Goal: Check status

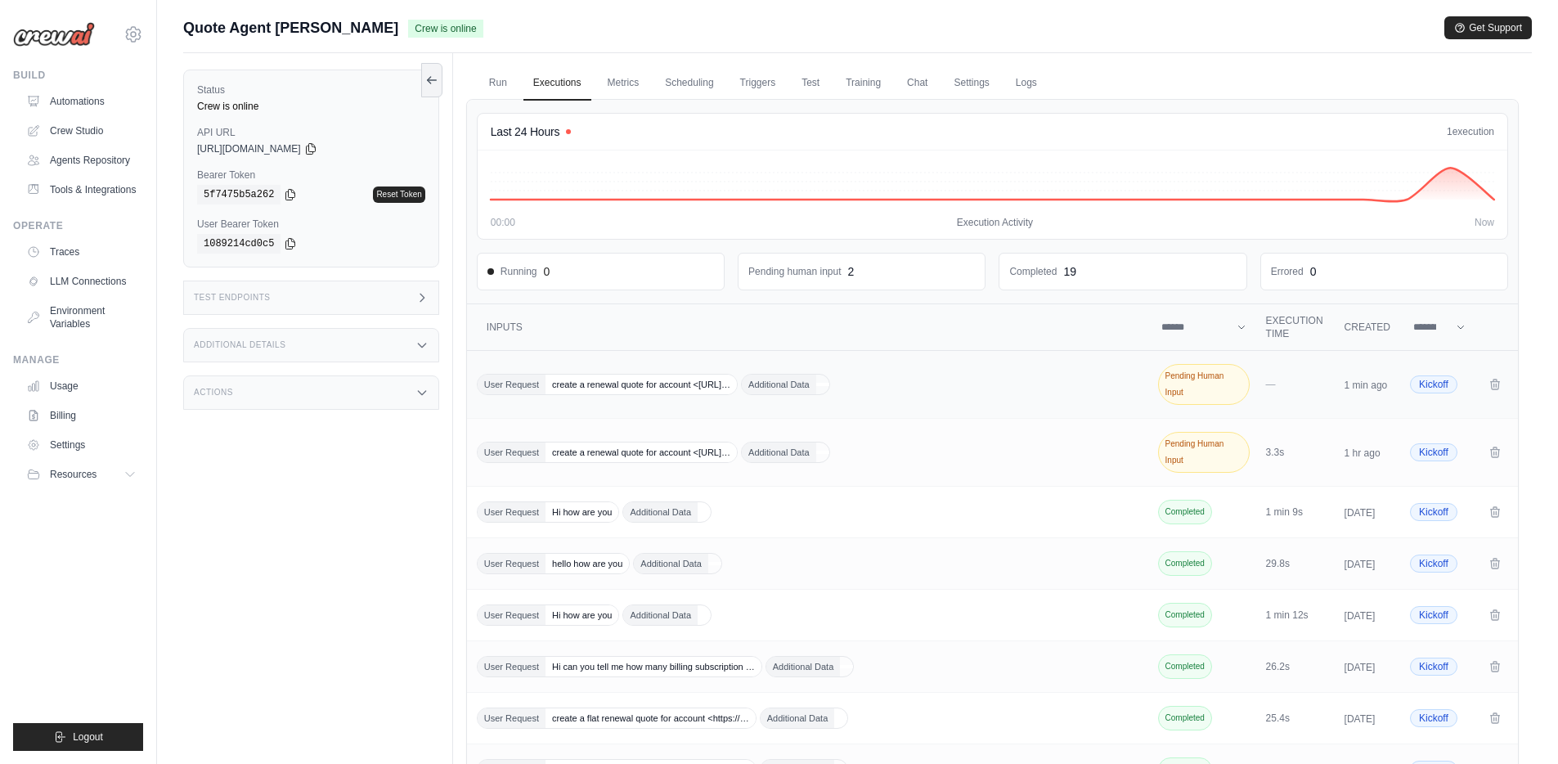
click at [711, 396] on td "User Request create a renewal quote for account <https://docus… Additional Data" at bounding box center [809, 385] width 685 height 68
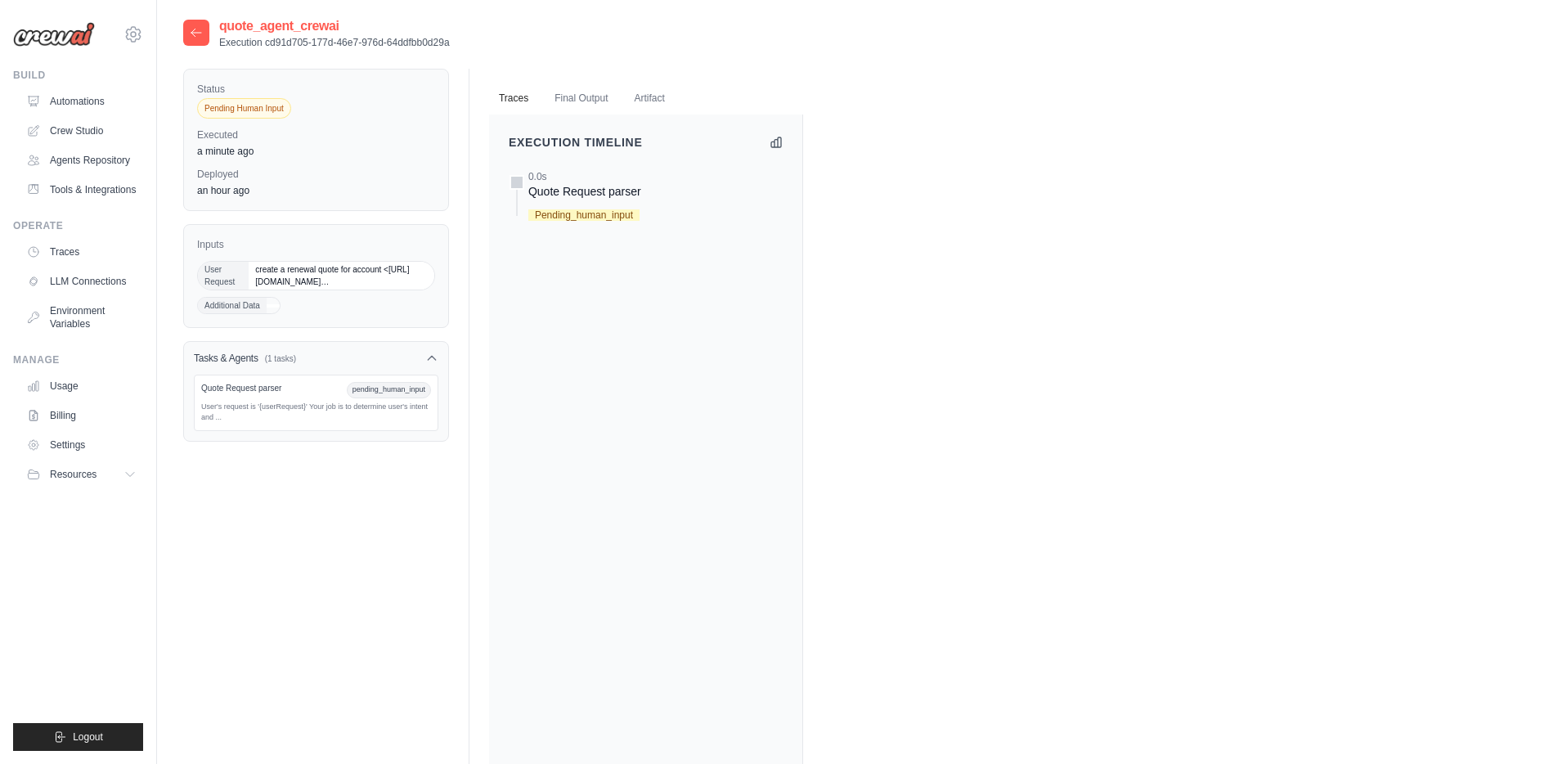
click at [591, 194] on div "Quote Request parser" at bounding box center [584, 191] width 113 height 16
click at [179, 32] on div "quote_agent_crewai Execution cd91d705-177d-46e7-976d-64ddfbb0d29a Status Pendin…" at bounding box center [857, 468] width 1401 height 905
click at [190, 30] on icon at bounding box center [196, 32] width 13 height 13
